Goal: Task Accomplishment & Management: Use online tool/utility

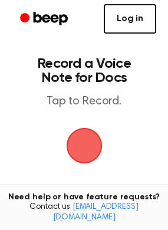
click at [129, 19] on link "Log in" at bounding box center [130, 18] width 52 height 29
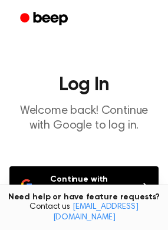
click at [80, 179] on button "Continue with Google" at bounding box center [83, 185] width 149 height 39
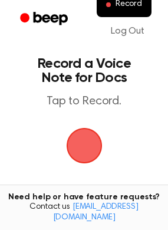
click at [76, 143] on span "button" at bounding box center [84, 145] width 42 height 42
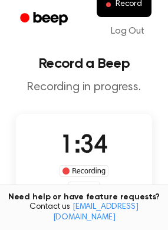
click at [79, 170] on div "Recording" at bounding box center [84, 171] width 49 height 12
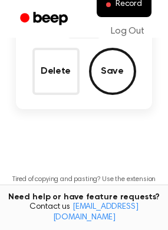
scroll to position [156, 0]
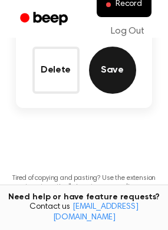
click at [114, 74] on button "Save" at bounding box center [112, 70] width 47 height 47
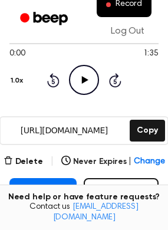
scroll to position [107, 0]
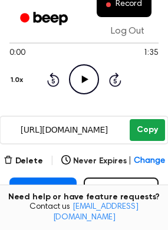
click at [153, 121] on button "Copy" at bounding box center [147, 130] width 35 height 22
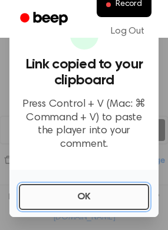
click at [90, 202] on button "OK" at bounding box center [84, 197] width 130 height 26
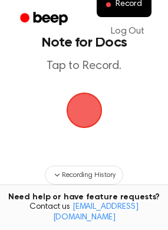
scroll to position [34, 0]
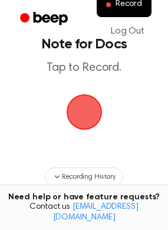
click at [80, 110] on span "button" at bounding box center [84, 111] width 33 height 33
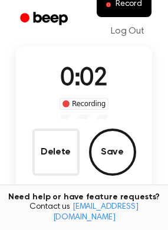
scroll to position [67, 0]
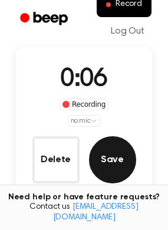
click at [122, 164] on button "Save" at bounding box center [112, 159] width 47 height 47
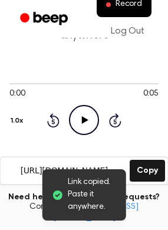
click at [88, 112] on icon "Play Audio" at bounding box center [84, 120] width 30 height 30
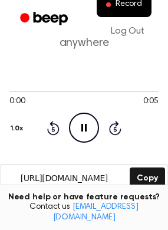
scroll to position [60, 0]
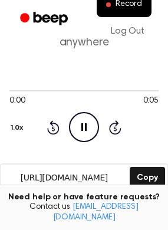
click at [72, 134] on icon "Pause Audio" at bounding box center [84, 127] width 30 height 30
click at [72, 134] on icon "Play Audio" at bounding box center [84, 127] width 30 height 30
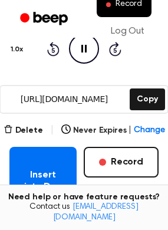
scroll to position [136, 0]
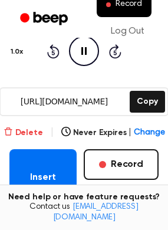
click at [39, 138] on button "Delete" at bounding box center [23, 133] width 39 height 12
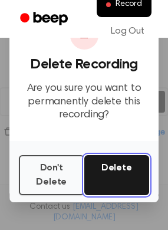
click at [101, 172] on button "Delete" at bounding box center [116, 175] width 65 height 40
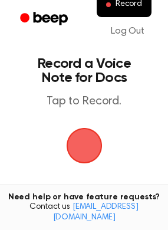
click at [86, 152] on span "button" at bounding box center [84, 145] width 33 height 33
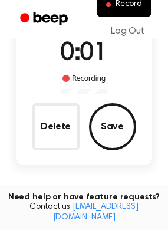
scroll to position [93, 0]
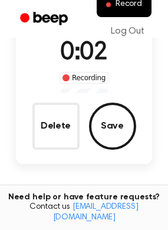
click at [81, 79] on div "Recording" at bounding box center [84, 78] width 49 height 12
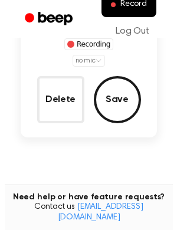
scroll to position [127, 0]
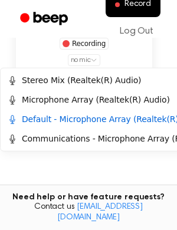
click at [86, 57] on html "Record Log Out Record a Beep Recording in progress. 0:04 Recording no mic Delet…" at bounding box center [88, 103] width 177 height 460
click at [86, 81] on div "Stereo Mix (Realtek(R) Audio)" at bounding box center [74, 80] width 133 height 12
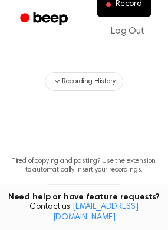
scroll to position [128, 0]
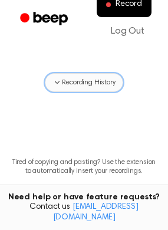
click at [68, 83] on span "Recording History" at bounding box center [88, 82] width 53 height 11
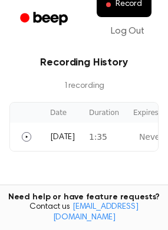
scroll to position [203, 0]
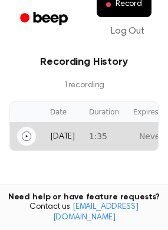
click at [28, 137] on icon "Play" at bounding box center [26, 135] width 9 height 9
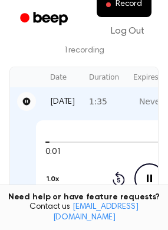
scroll to position [0, 0]
